Goal: Navigation & Orientation: Find specific page/section

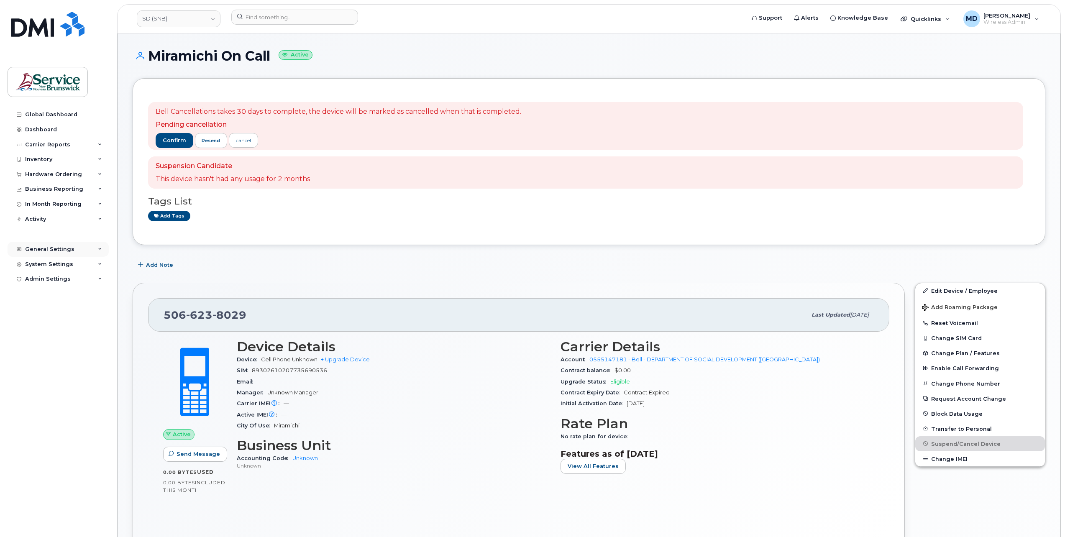
scroll to position [547, 0]
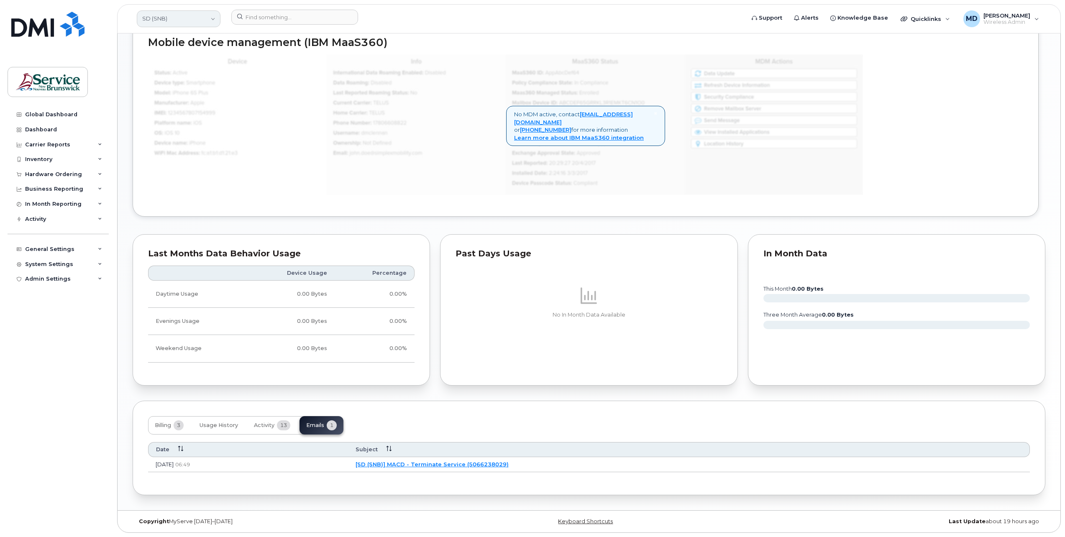
click at [189, 22] on link "SD (SNB)" at bounding box center [179, 18] width 84 height 17
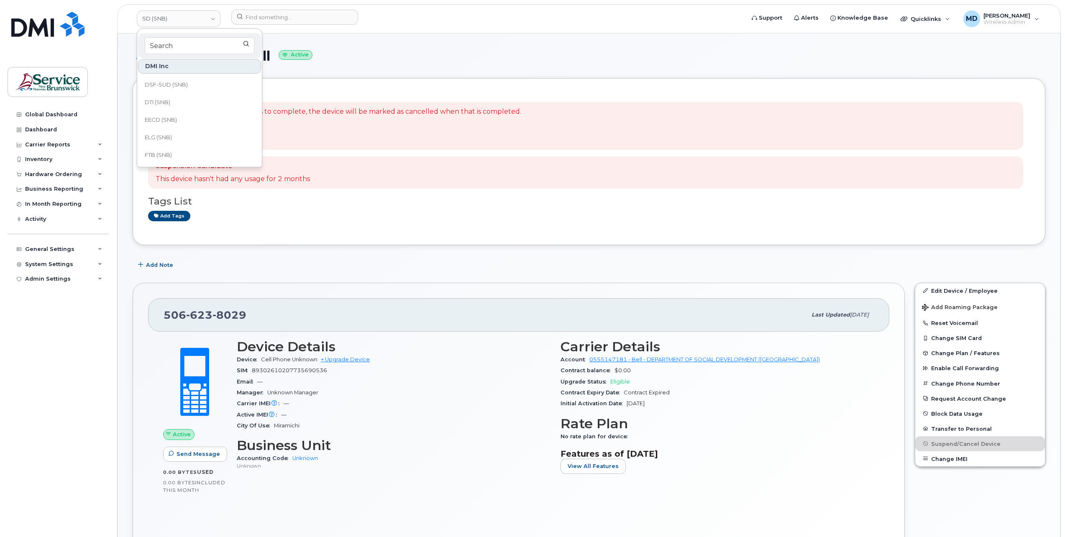
scroll to position [0, 0]
click at [175, 159] on link "DAAF/DNRED (SNB)" at bounding box center [199, 154] width 123 height 17
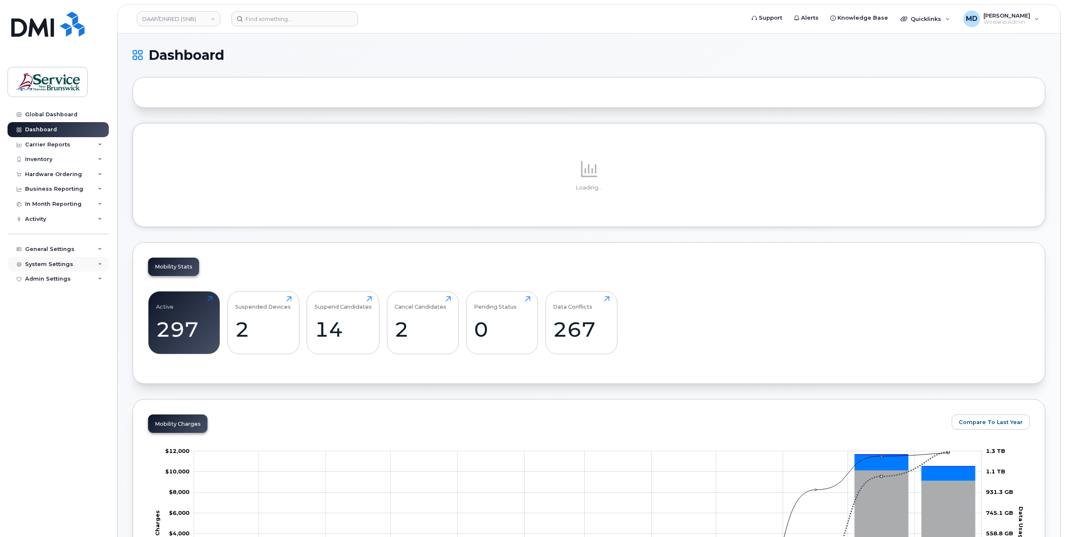
click at [40, 261] on div "System Settings" at bounding box center [49, 264] width 48 height 7
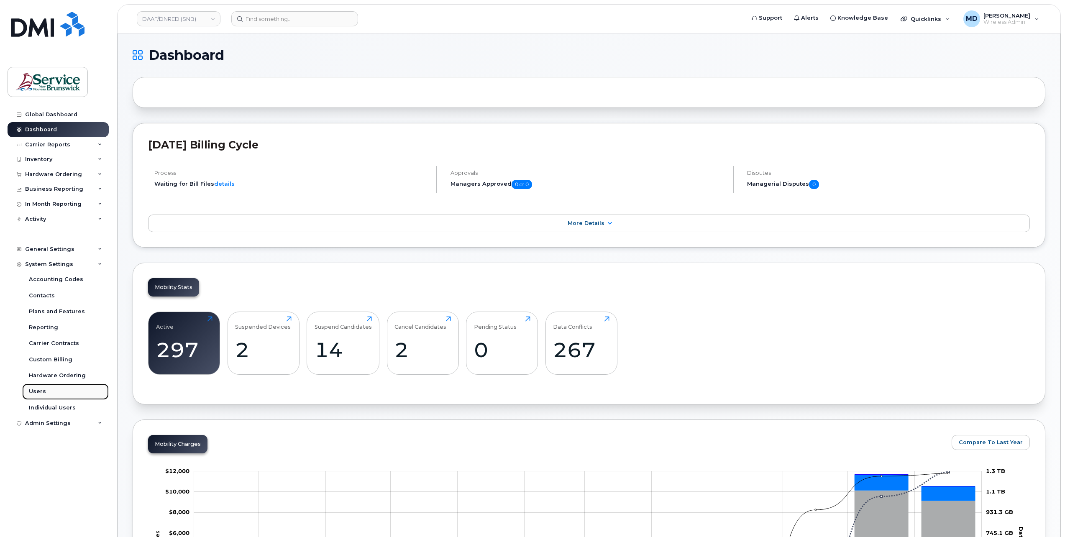
click at [33, 390] on div "Users" at bounding box center [37, 392] width 17 height 8
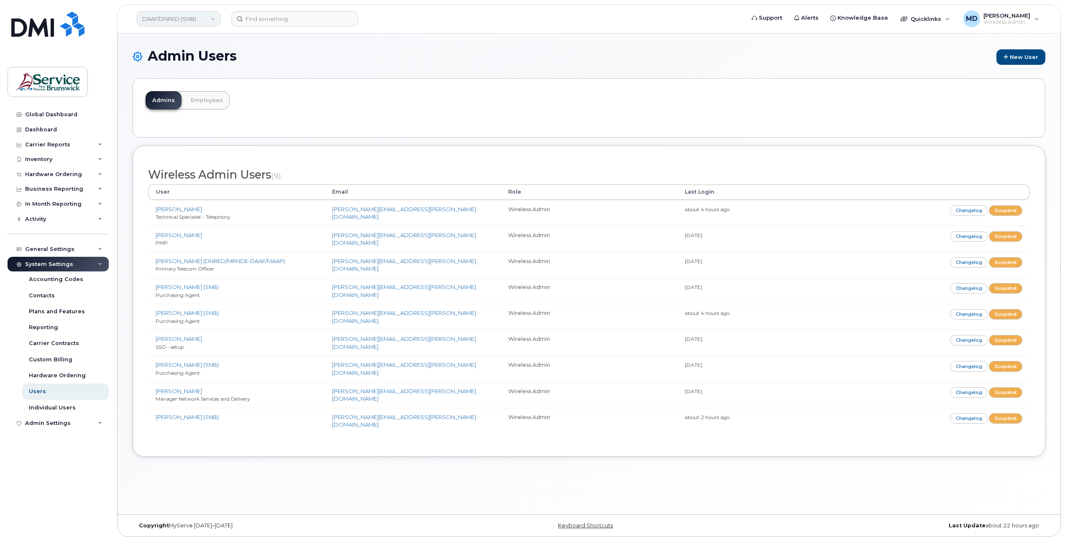
click at [213, 19] on link "DAAF/DNRED (SNB)" at bounding box center [179, 18] width 84 height 15
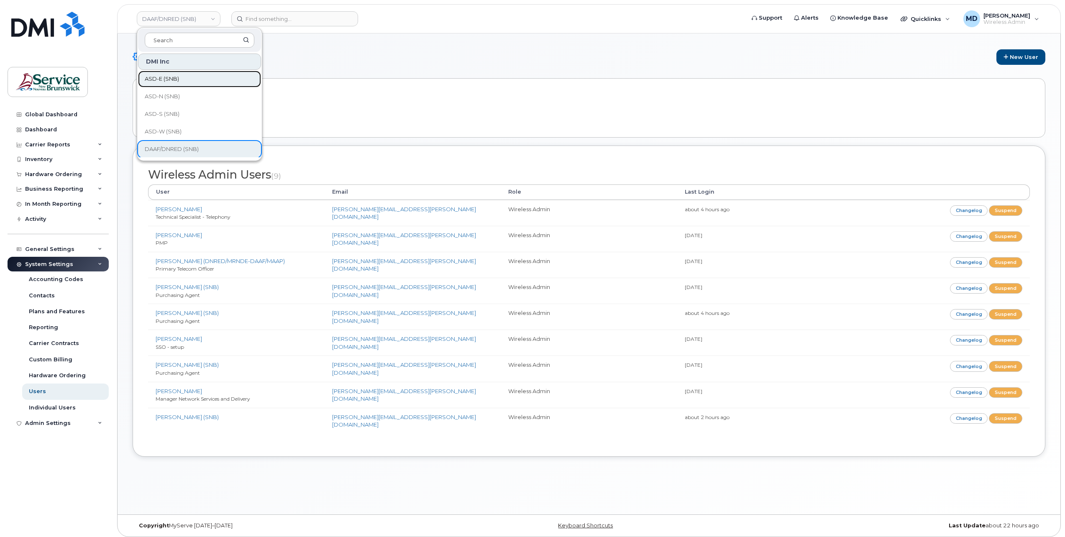
click at [192, 85] on link "ASD-E (SNB)" at bounding box center [199, 79] width 123 height 17
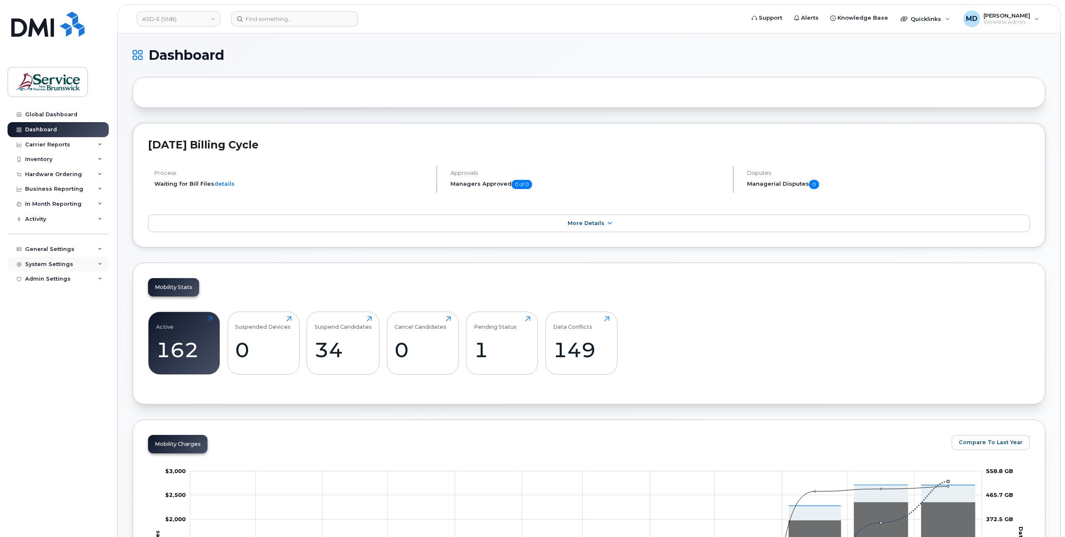
click at [59, 266] on div "System Settings" at bounding box center [49, 264] width 48 height 7
click at [47, 392] on link "Users" at bounding box center [65, 392] width 87 height 16
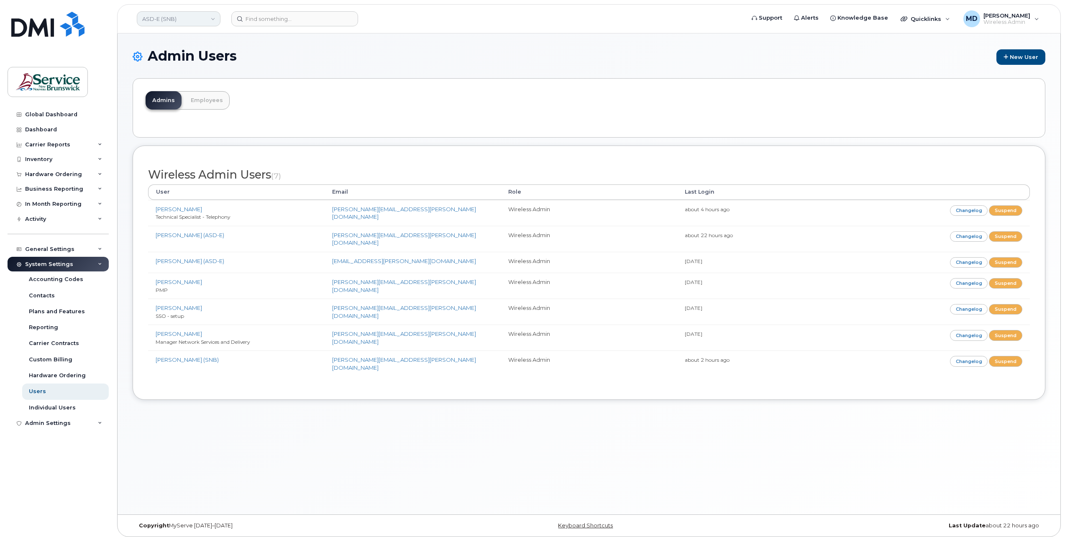
click at [204, 21] on link "ASD-E (SNB)" at bounding box center [179, 18] width 84 height 15
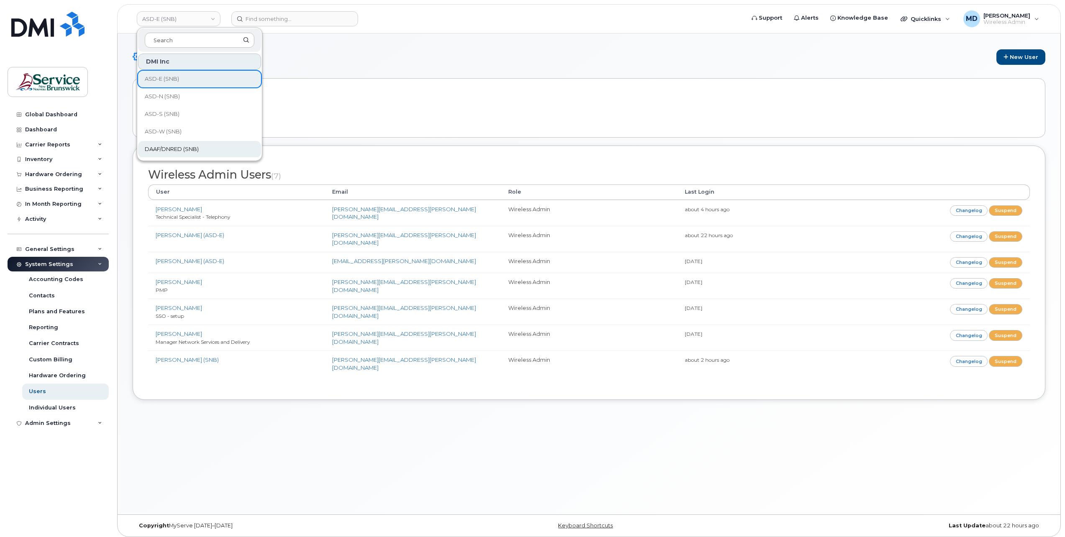
scroll to position [139, 0]
click at [221, 82] on link "DSF-SUD (SNB)" at bounding box center [199, 80] width 123 height 17
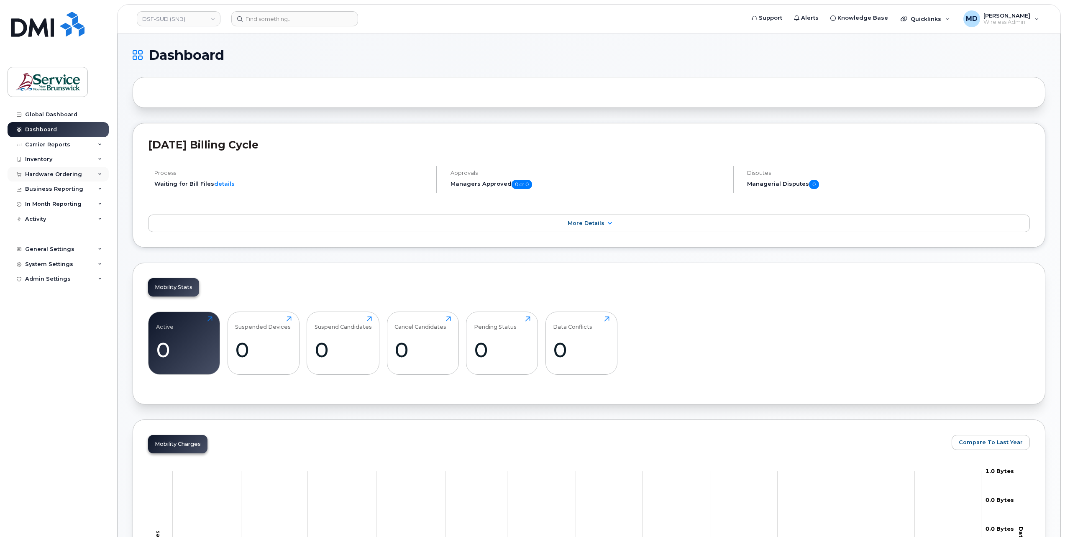
click at [50, 175] on div "Hardware Ordering" at bounding box center [53, 174] width 57 height 7
click at [42, 208] on div "Orders" at bounding box center [39, 206] width 21 height 8
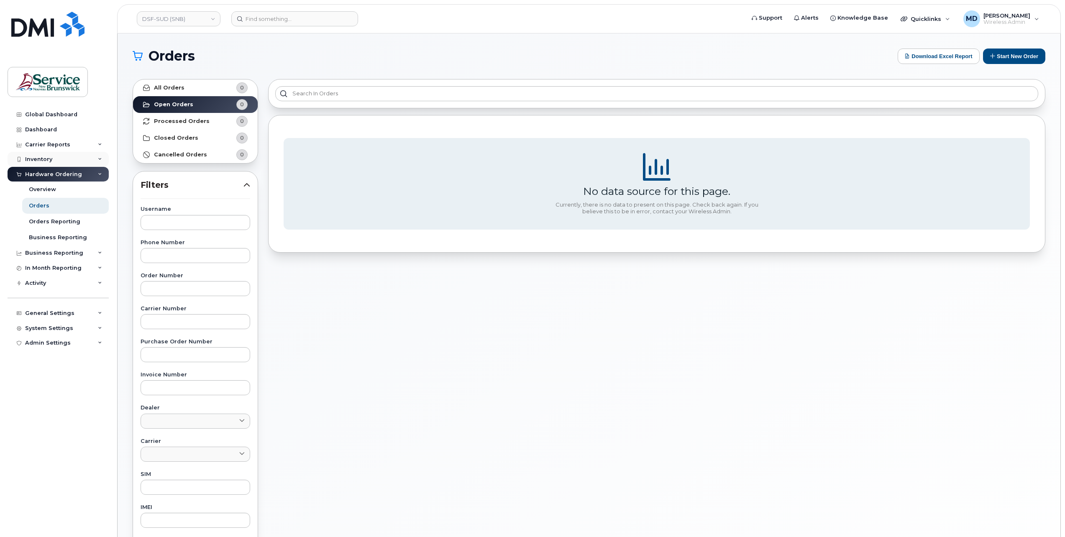
click at [44, 158] on div "Inventory" at bounding box center [38, 159] width 27 height 7
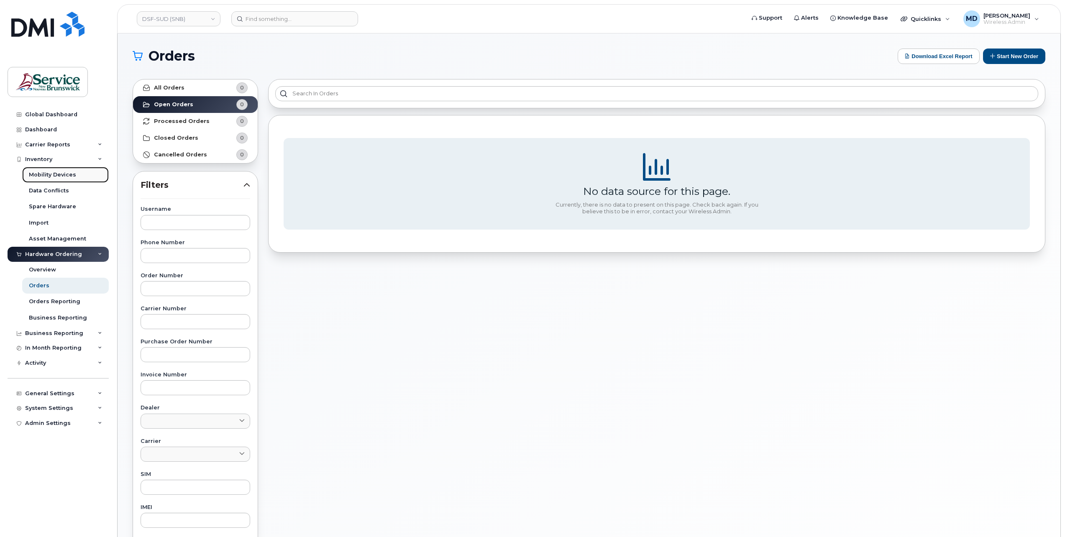
click at [52, 177] on div "Mobility Devices" at bounding box center [52, 175] width 47 height 8
